Goal: Check status: Check status

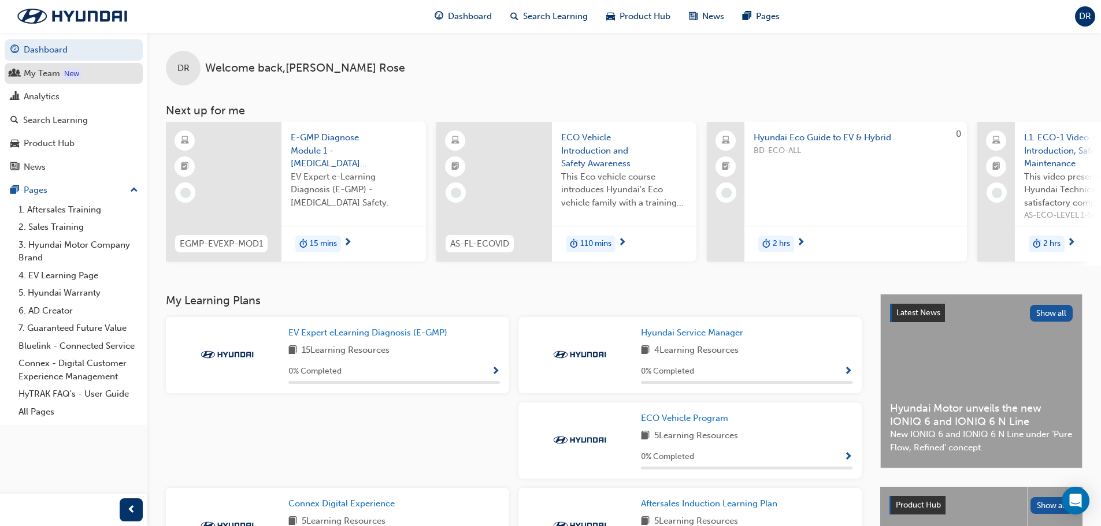
click at [51, 76] on div "My Team" at bounding box center [42, 73] width 36 height 13
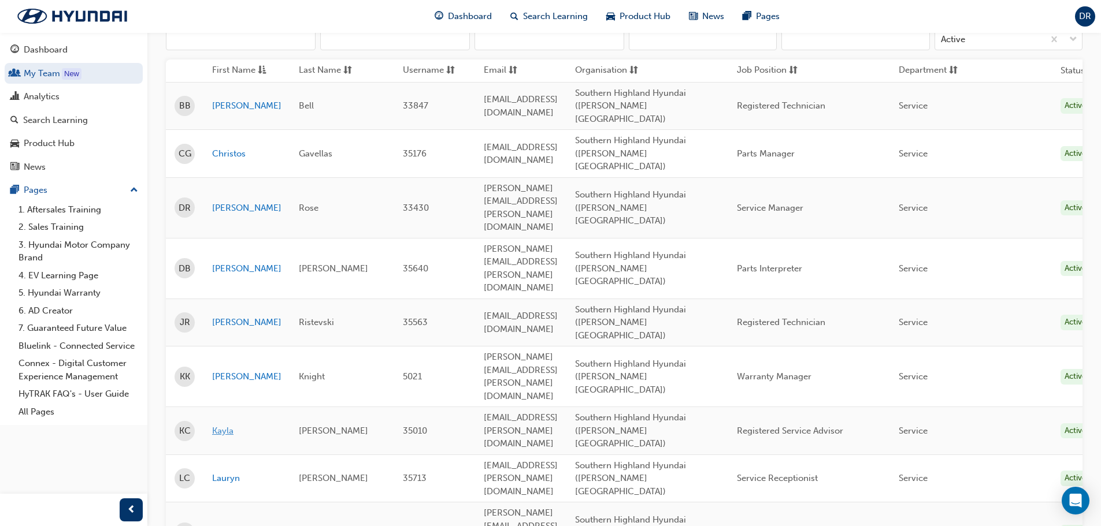
scroll to position [147, 0]
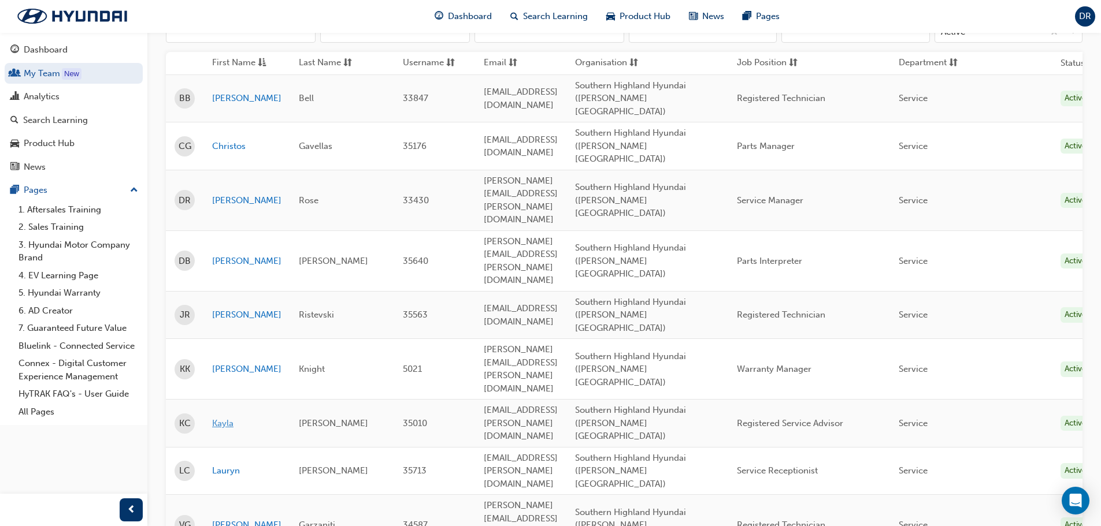
click at [231, 417] on link "Kayla" at bounding box center [246, 423] width 69 height 13
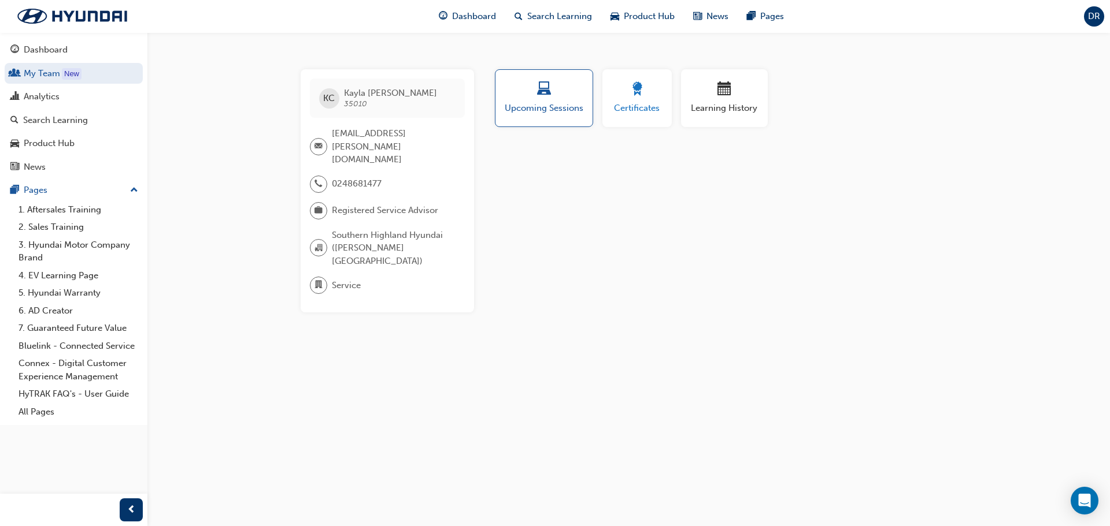
click at [666, 103] on button "Certificates" at bounding box center [636, 98] width 69 height 58
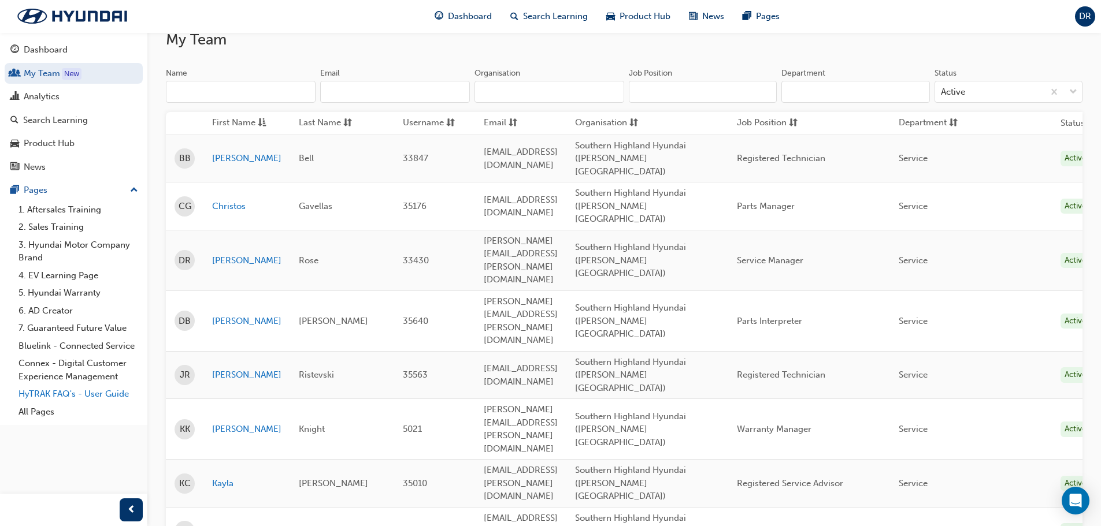
scroll to position [116, 0]
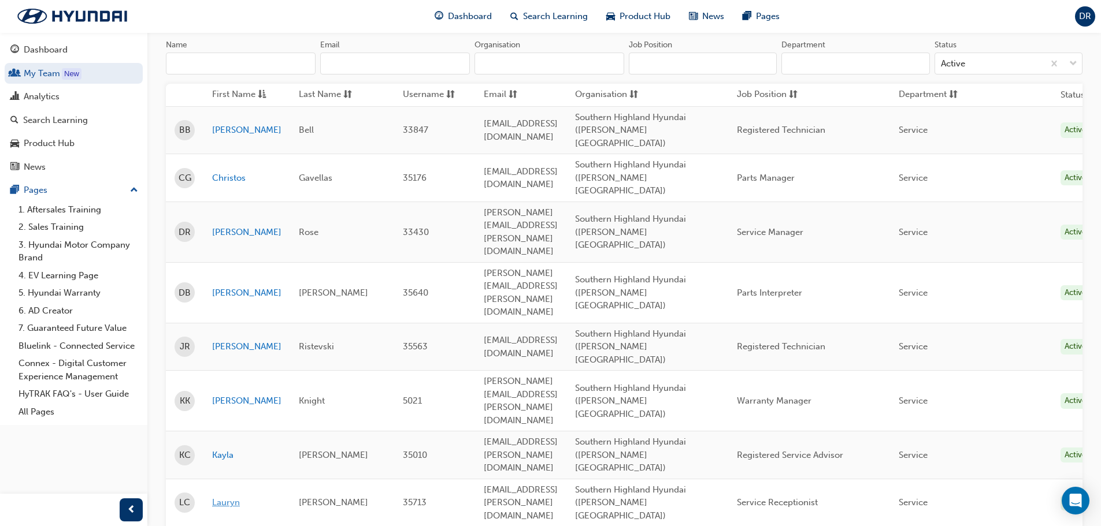
click at [233, 496] on link "Lauryn" at bounding box center [246, 502] width 69 height 13
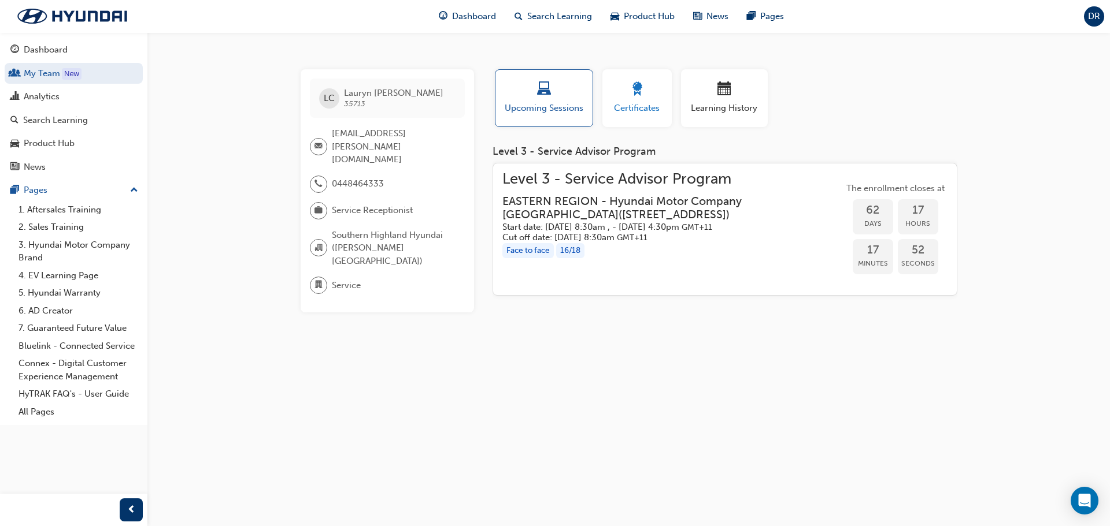
click at [638, 119] on button "Certificates" at bounding box center [636, 98] width 69 height 58
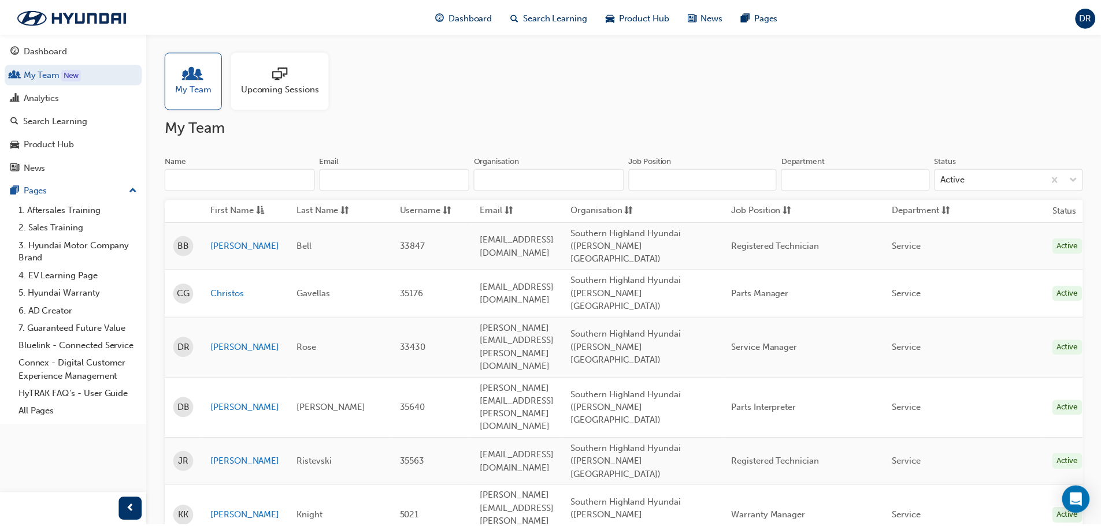
scroll to position [116, 0]
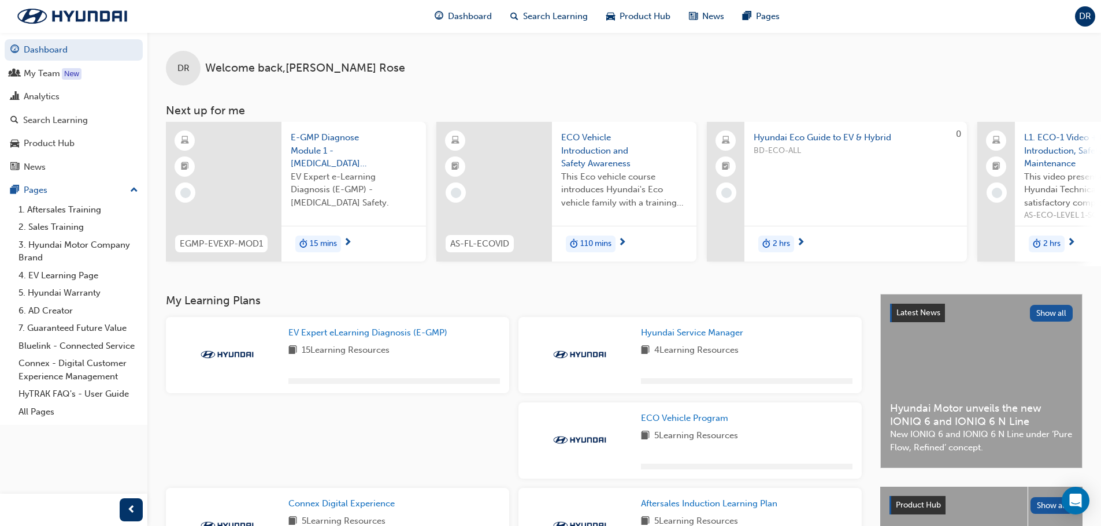
scroll to position [116, 0]
